Goal: Task Accomplishment & Management: Manage account settings

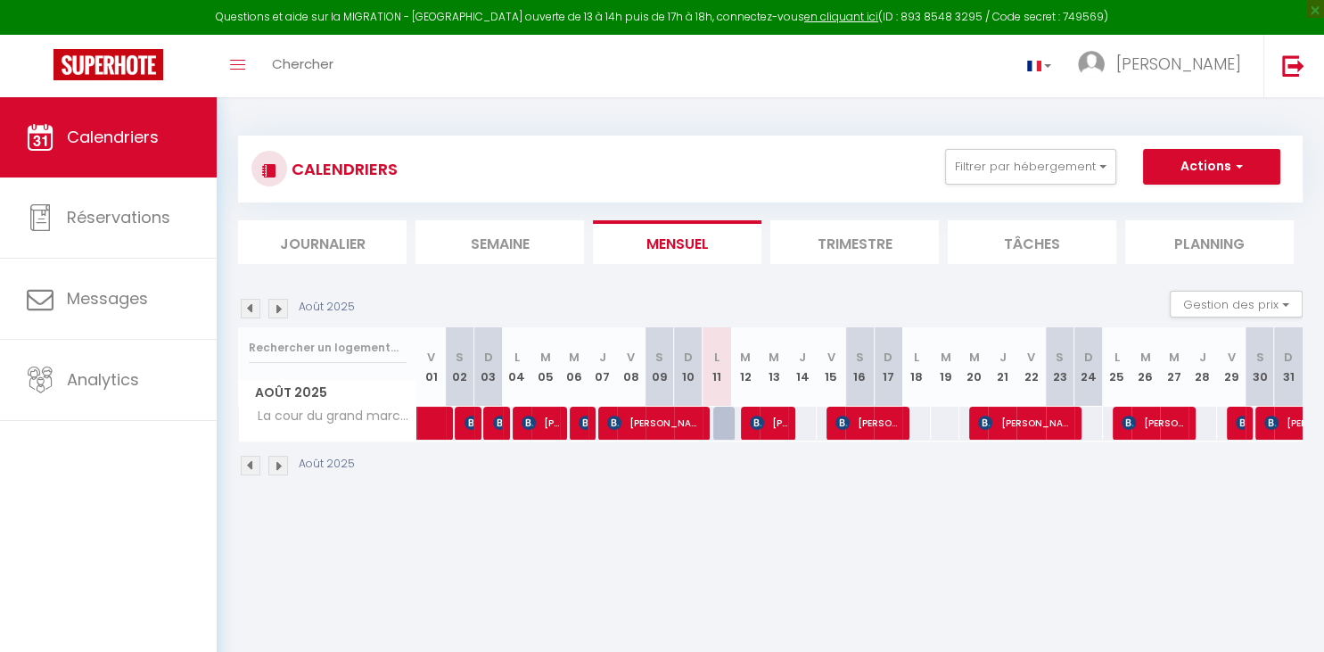
click at [864, 237] on li "Trimestre" at bounding box center [854, 242] width 168 height 44
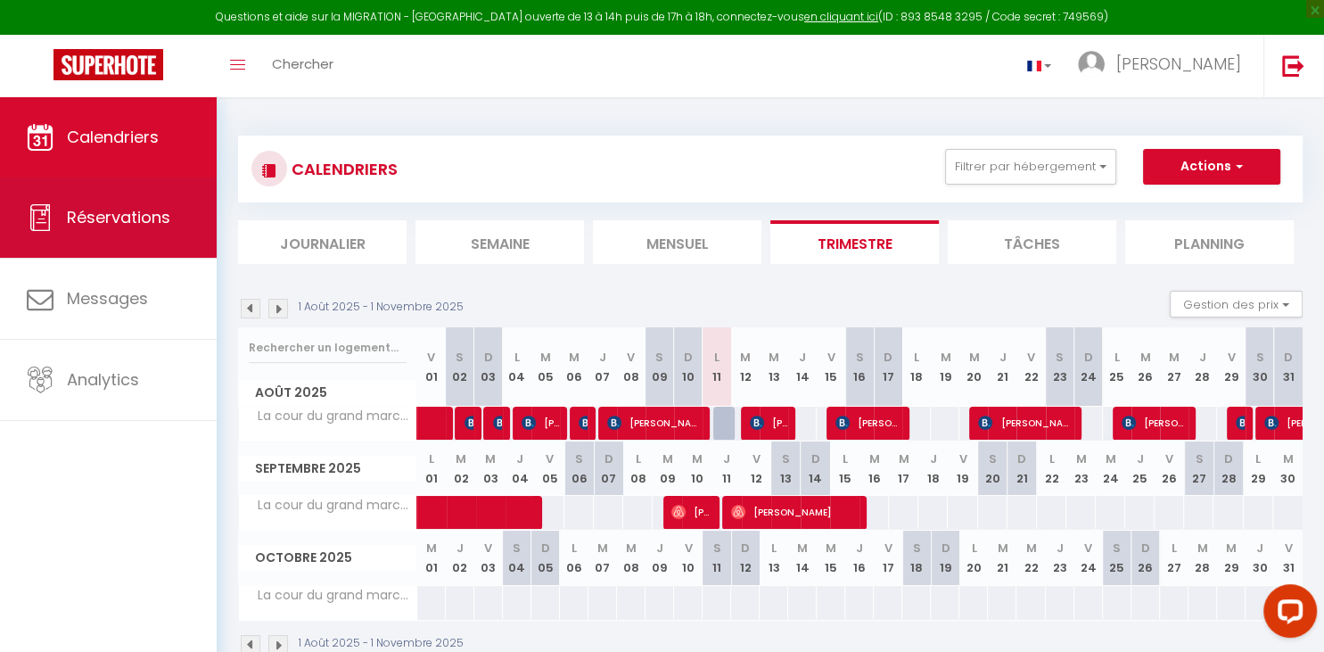
click at [136, 227] on span "Réservations" at bounding box center [118, 217] width 103 height 22
select select "not_cancelled"
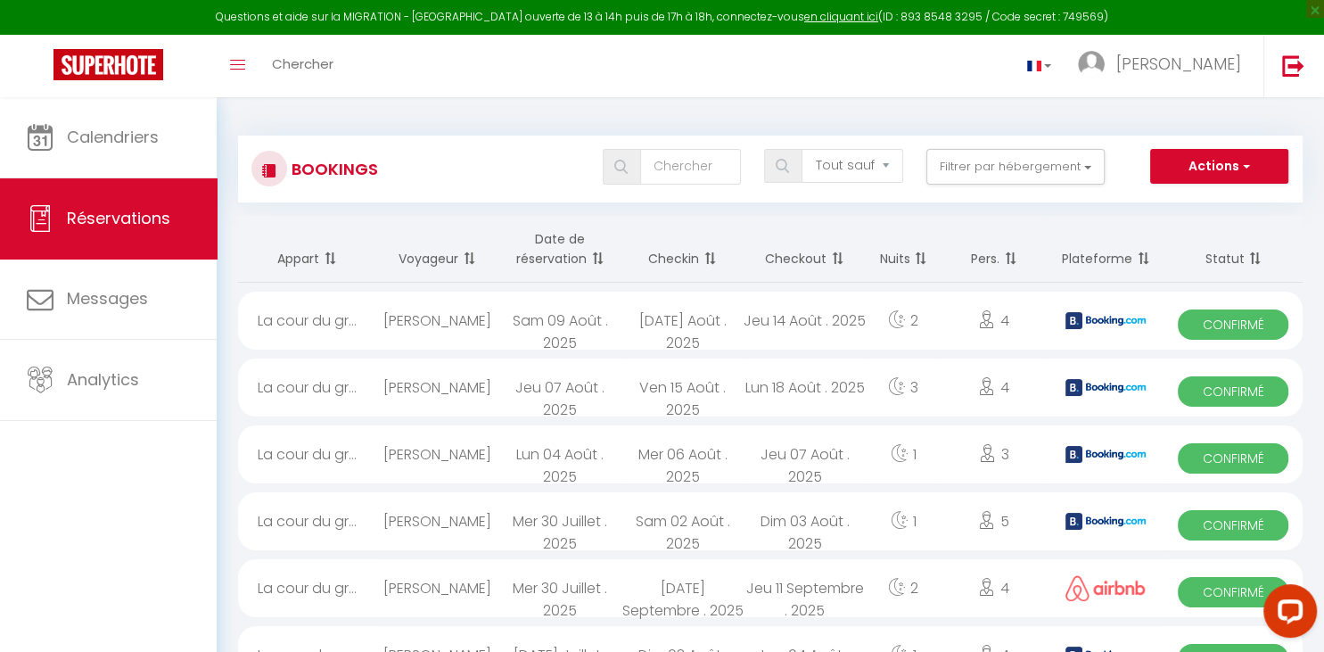
click at [585, 244] on th "Date de réservation" at bounding box center [560, 249] width 122 height 67
click at [558, 259] on th "Date de réservation" at bounding box center [560, 249] width 122 height 67
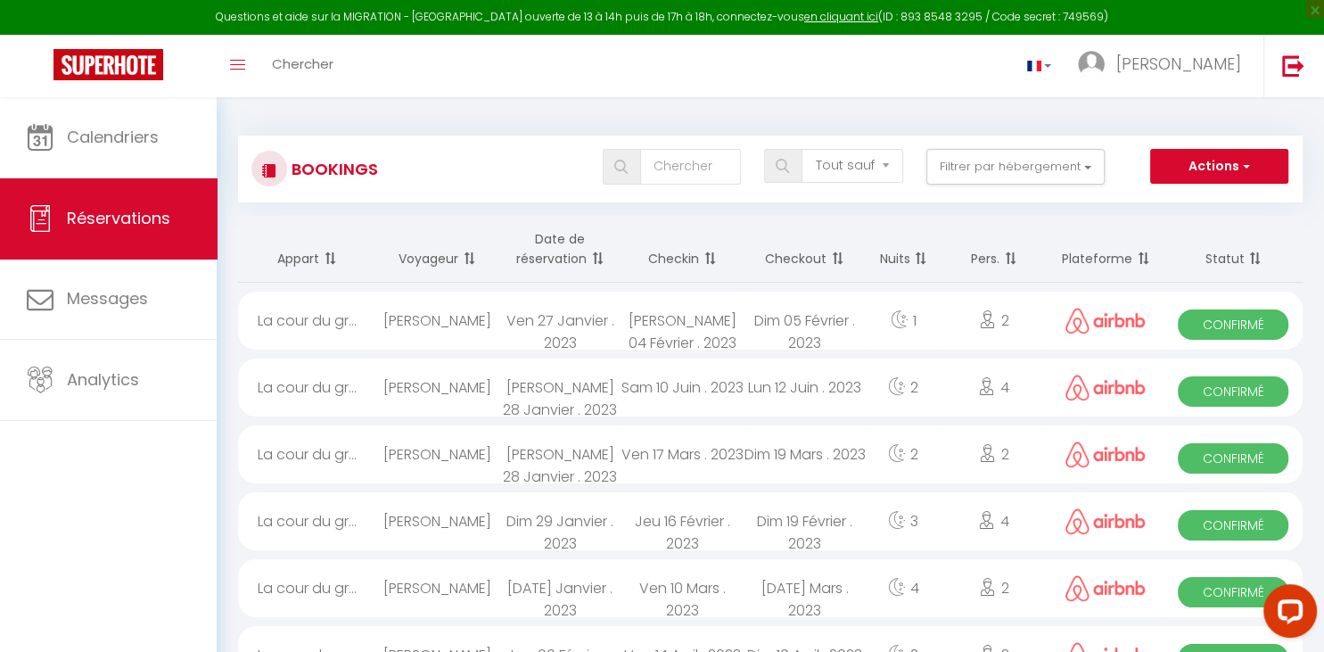
click at [558, 259] on th "Date de réservation" at bounding box center [560, 249] width 122 height 67
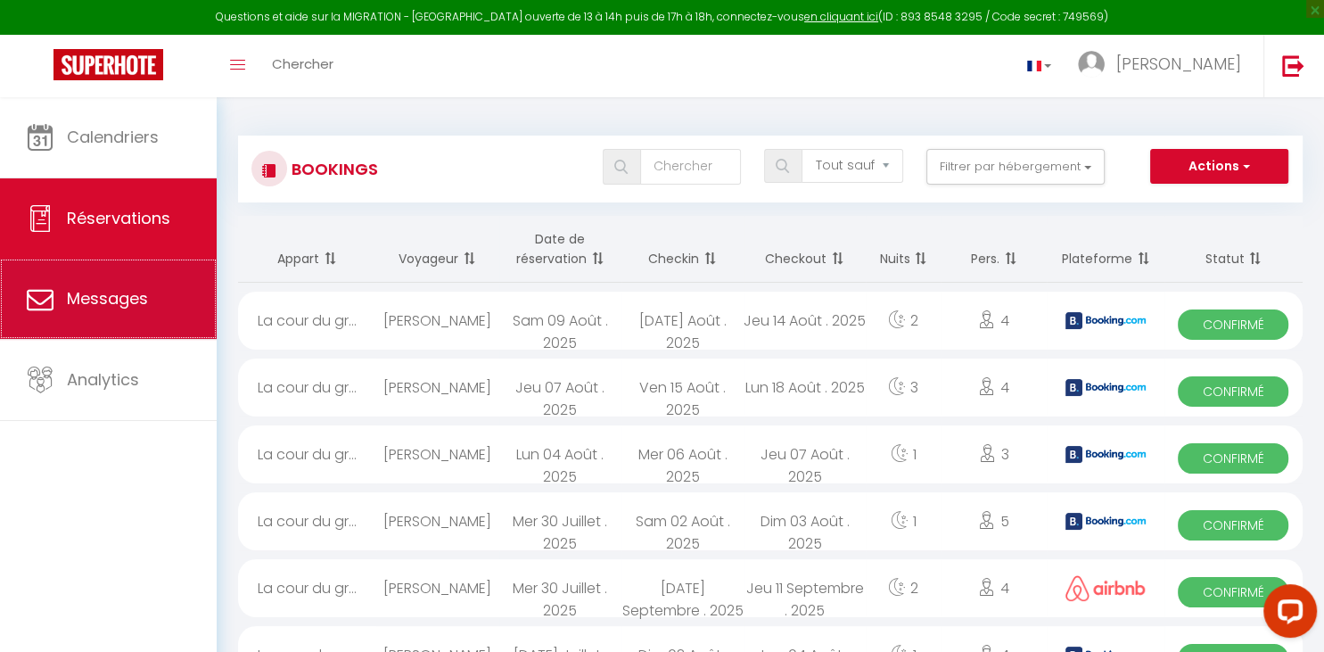
click at [113, 295] on span "Messages" at bounding box center [107, 298] width 81 height 22
select select "message"
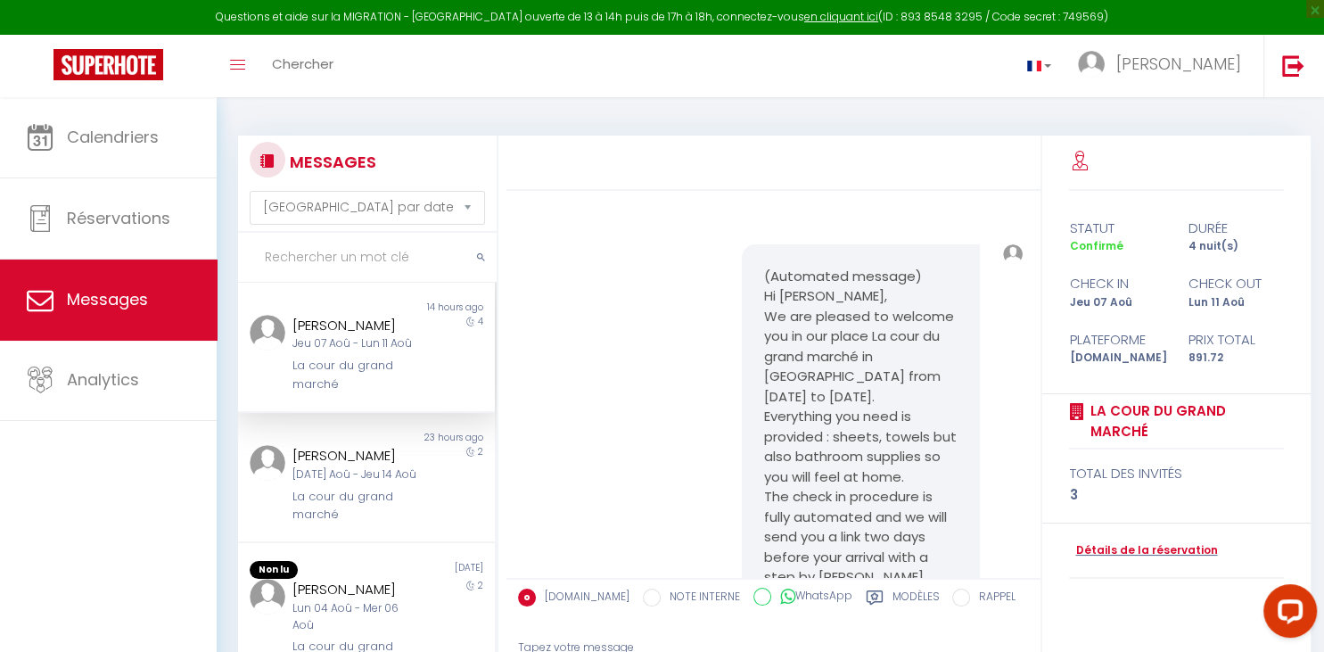
scroll to position [3518, 0]
